Goal: Find specific page/section: Find specific page/section

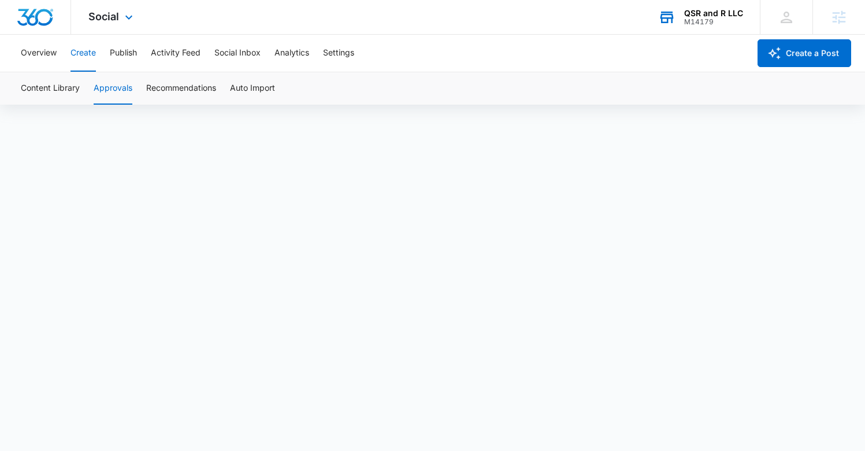
click at [728, 21] on div "M14179" at bounding box center [713, 22] width 59 height 8
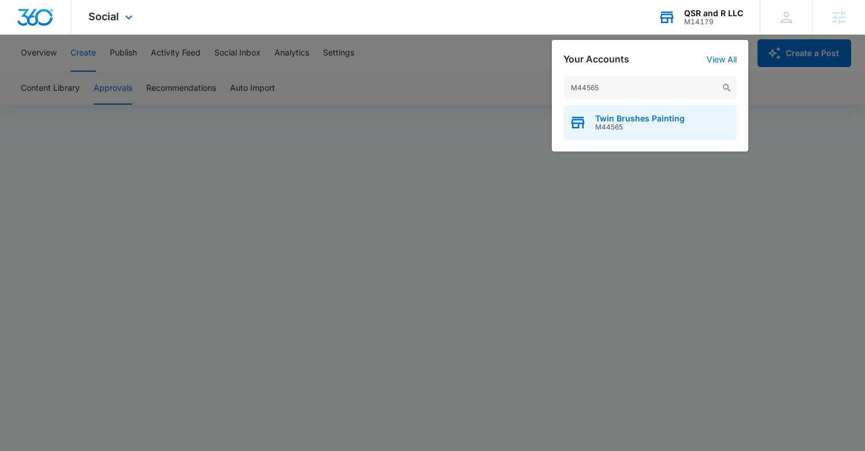
type input "M44565"
click at [668, 132] on div "Twin Brushes Painting M44565" at bounding box center [650, 122] width 173 height 35
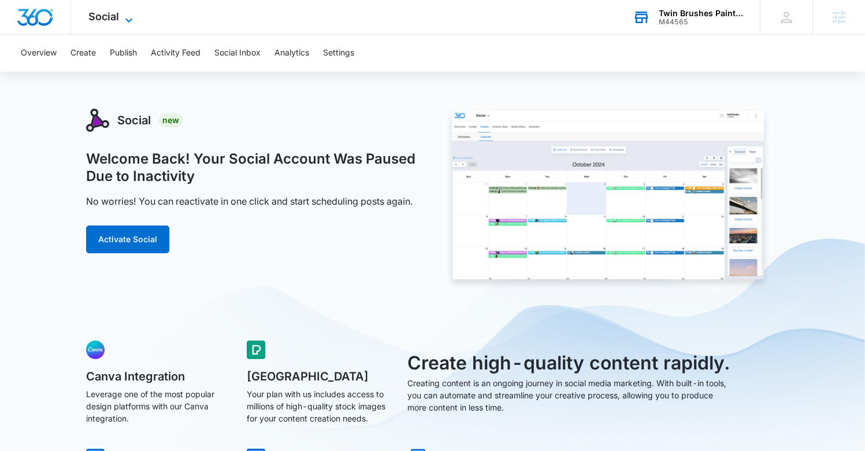
click at [129, 21] on icon at bounding box center [128, 20] width 7 height 4
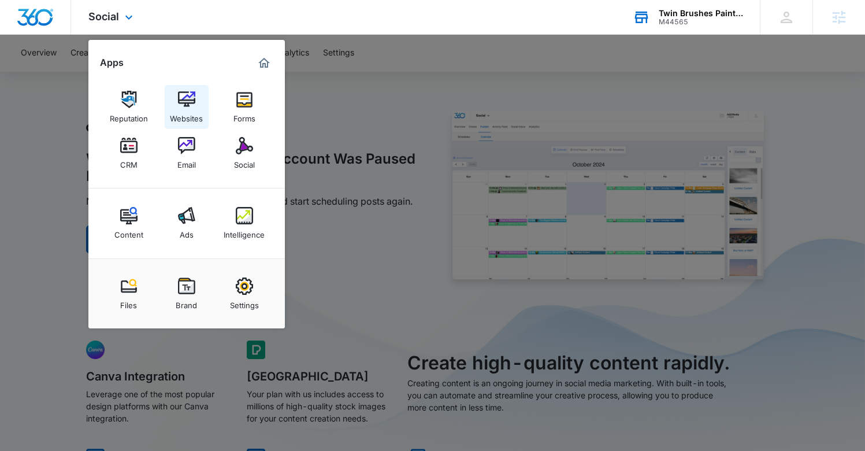
click at [176, 98] on link "Websites" at bounding box center [187, 107] width 44 height 44
